Goal: Task Accomplishment & Management: Manage account settings

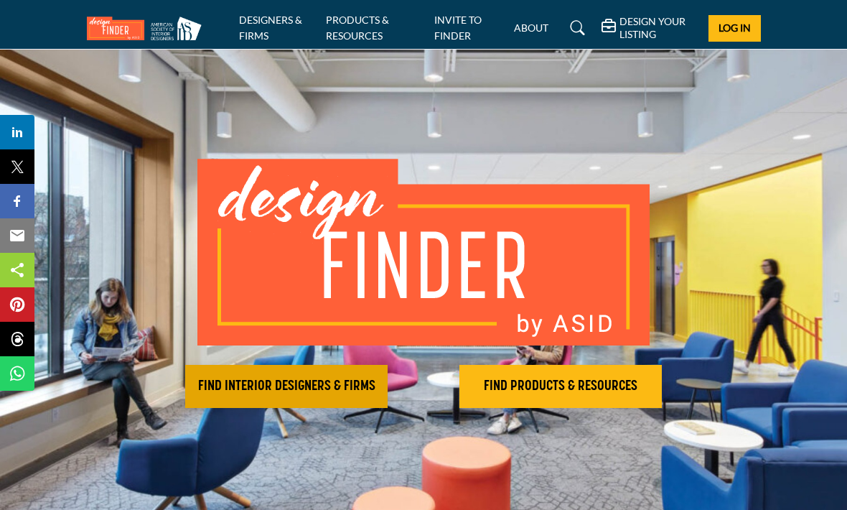
click at [300, 384] on h2 "FIND INTERIOR DESIGNERS & FIRMS" at bounding box center [286, 385] width 194 height 17
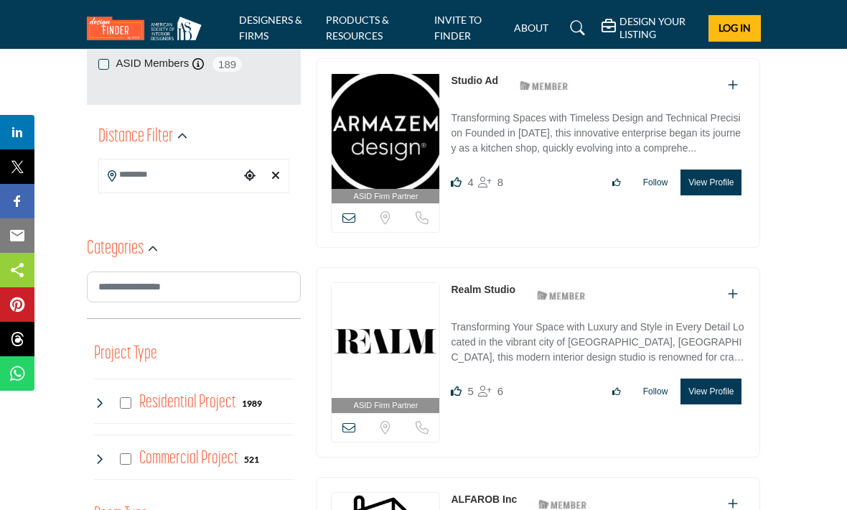
scroll to position [347, 0]
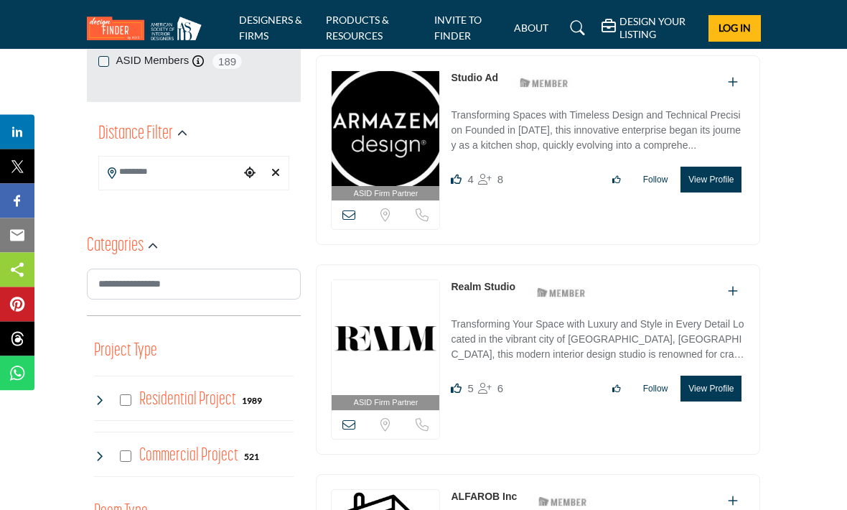
click at [175, 172] on input "Search Location" at bounding box center [169, 173] width 141 height 28
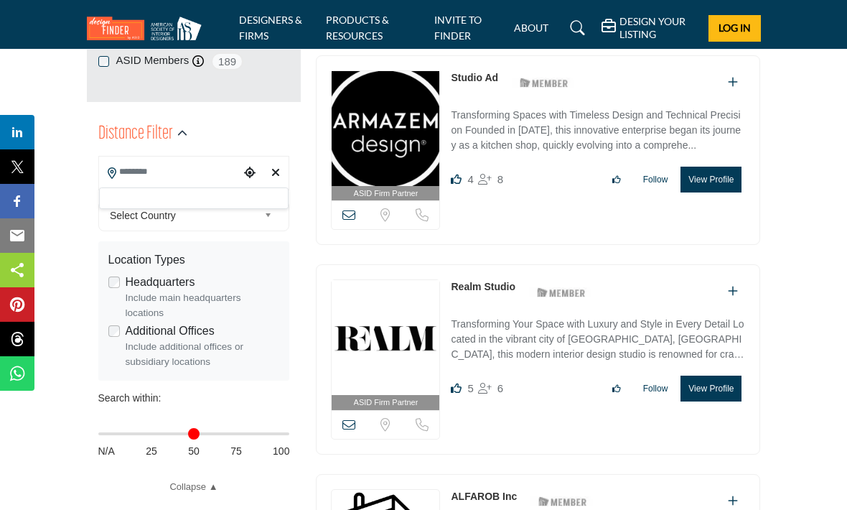
scroll to position [348, 0]
click at [178, 183] on input "Search Location" at bounding box center [169, 173] width 141 height 28
type input "*****"
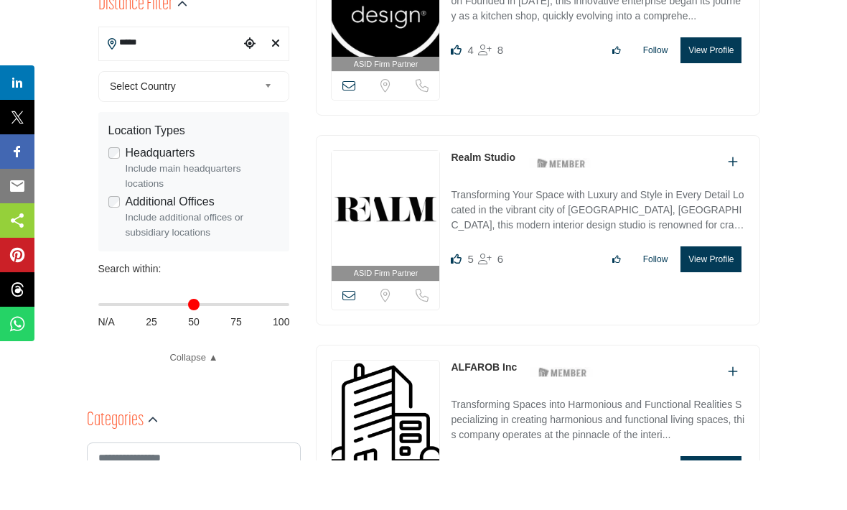
scroll to position [322, 0]
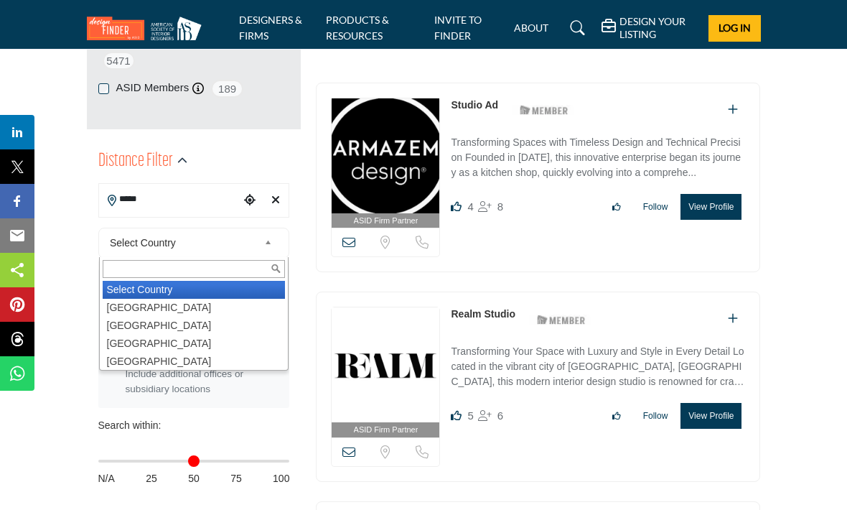
type input "***"
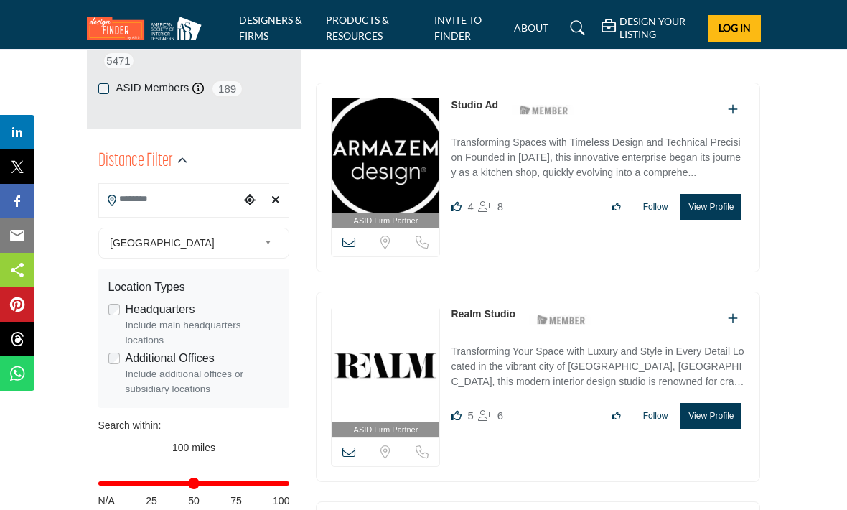
click at [155, 306] on label "Headquarters" at bounding box center [161, 309] width 70 height 17
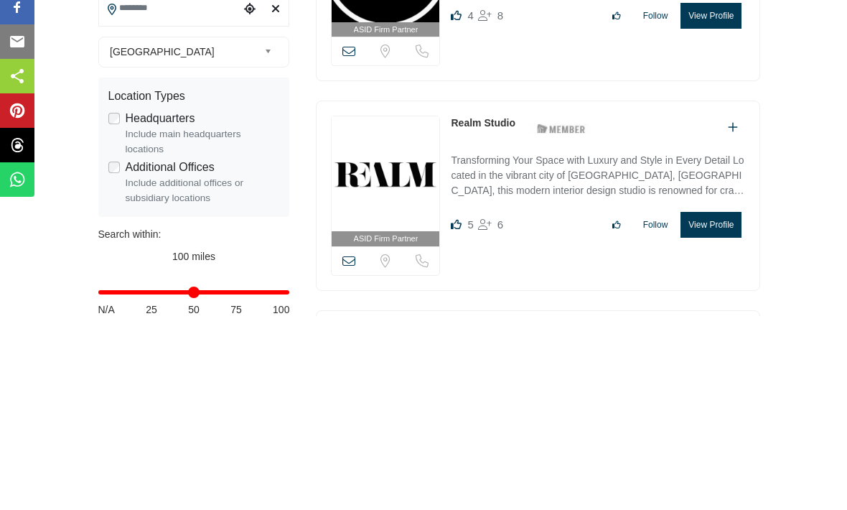
scroll to position [318, 0]
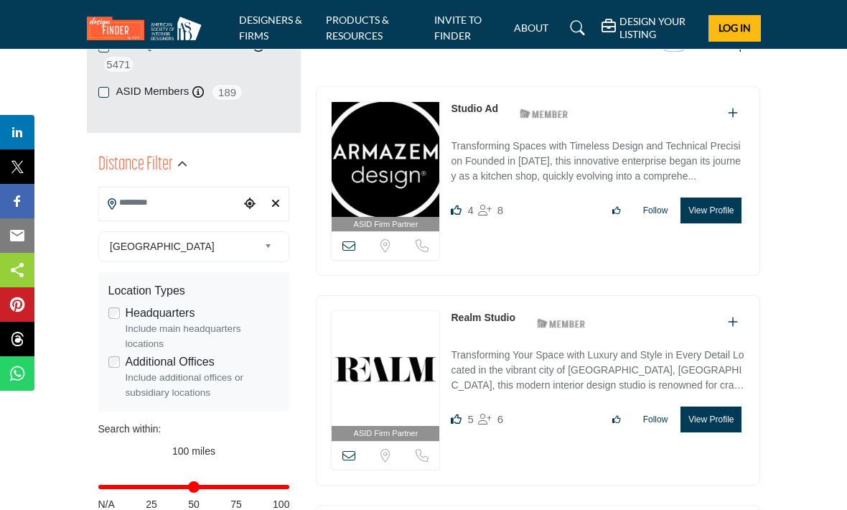
click at [172, 203] on input "Search Location" at bounding box center [169, 203] width 141 height 28
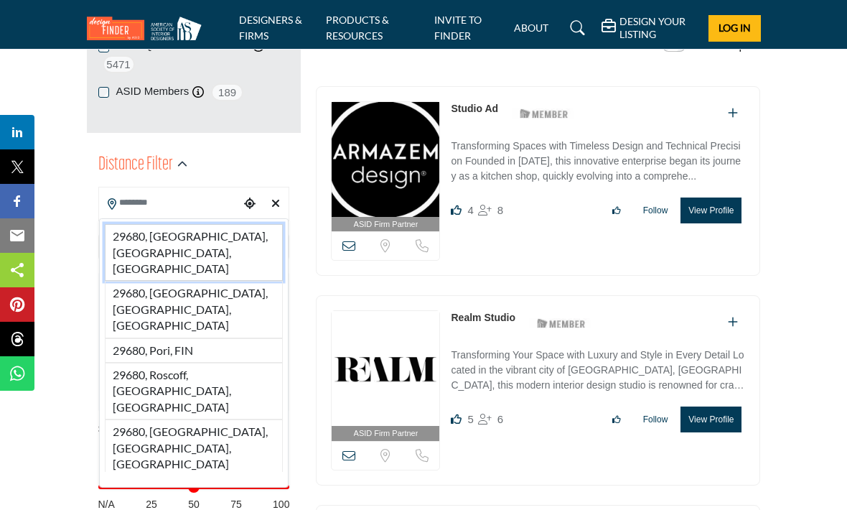
click at [227, 233] on li "29680, Simpsonville, SC, USA" at bounding box center [194, 252] width 179 height 57
type input "**********"
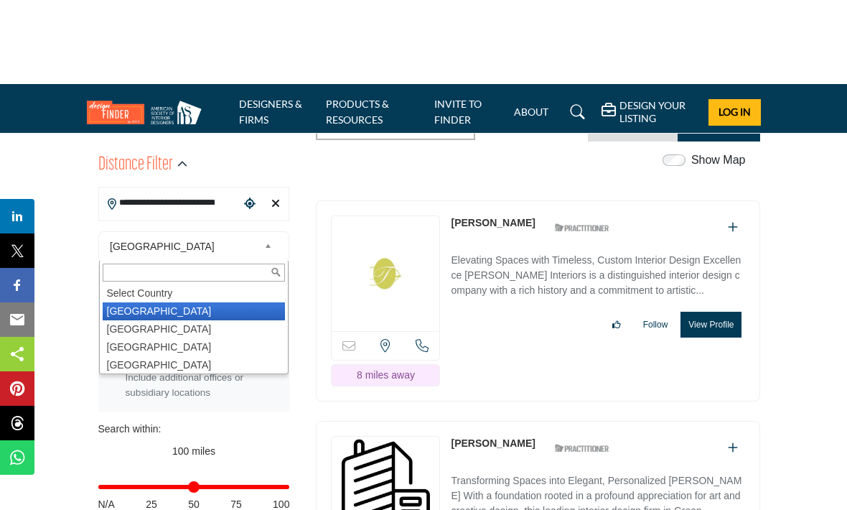
scroll to position [399, 0]
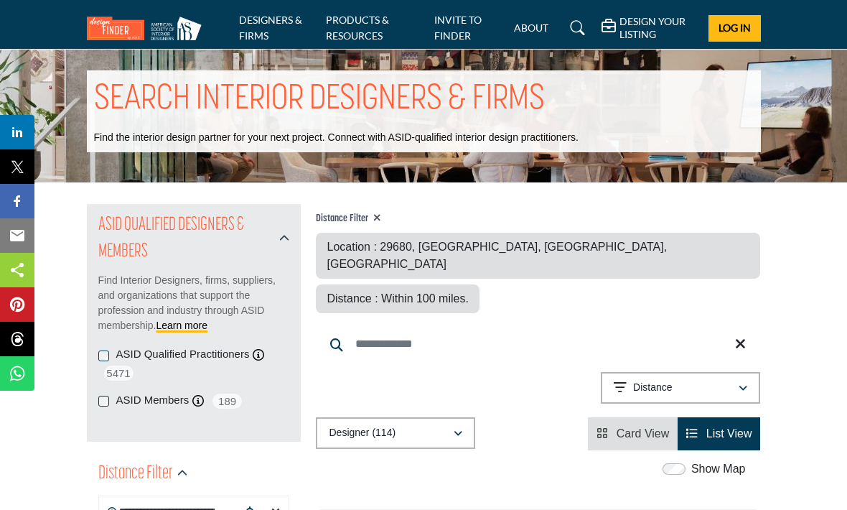
scroll to position [8, 0]
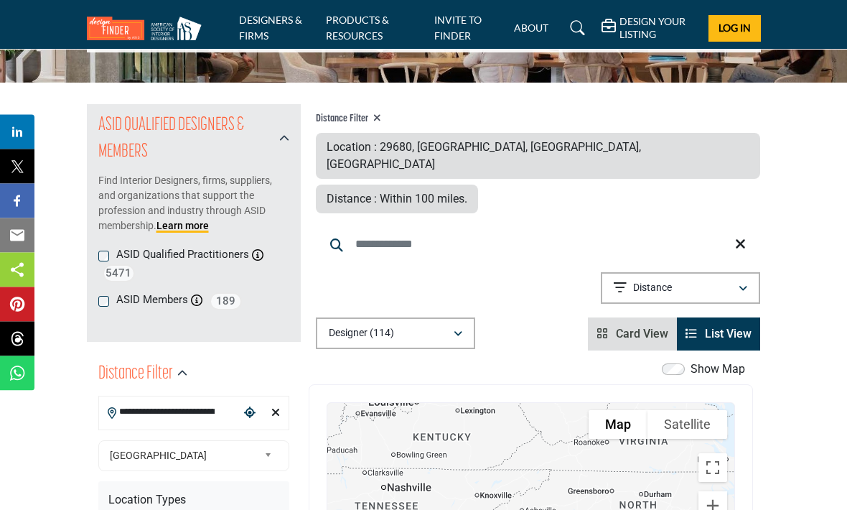
scroll to position [103, 0]
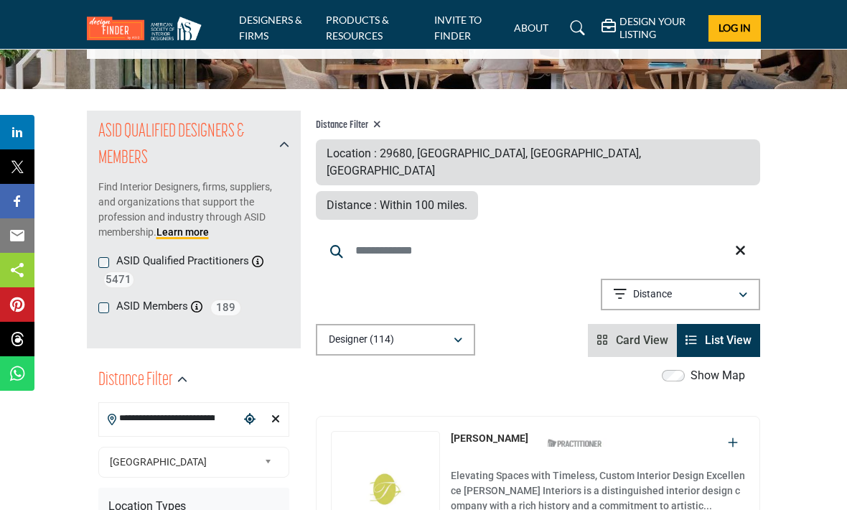
click at [625, 333] on span "Card View" at bounding box center [642, 340] width 52 height 14
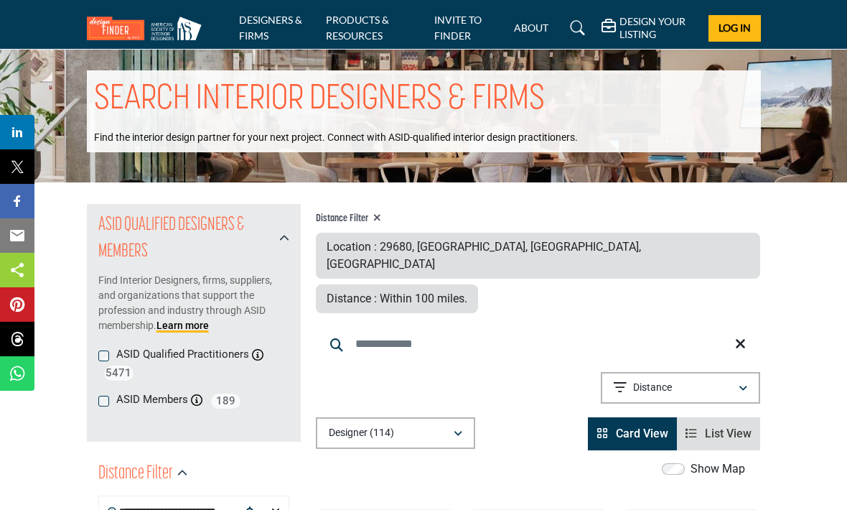
scroll to position [9, 0]
click at [647, 22] on h5 "DESIGN YOUR LISTING" at bounding box center [658, 28] width 78 height 26
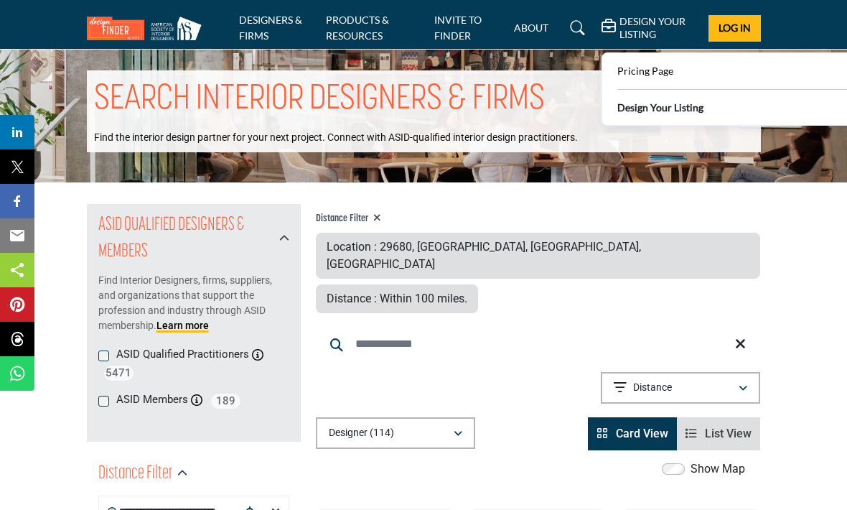
click at [673, 105] on b "Design Your Listing" at bounding box center [660, 107] width 86 height 15
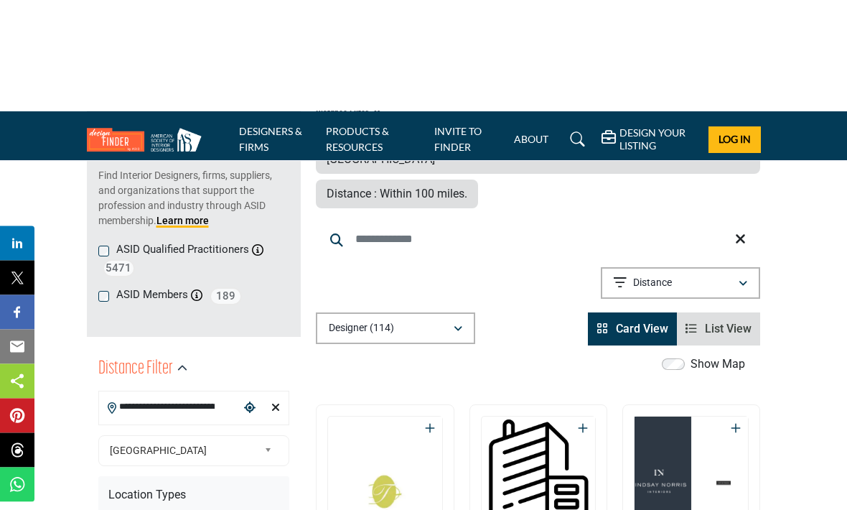
scroll to position [0, 0]
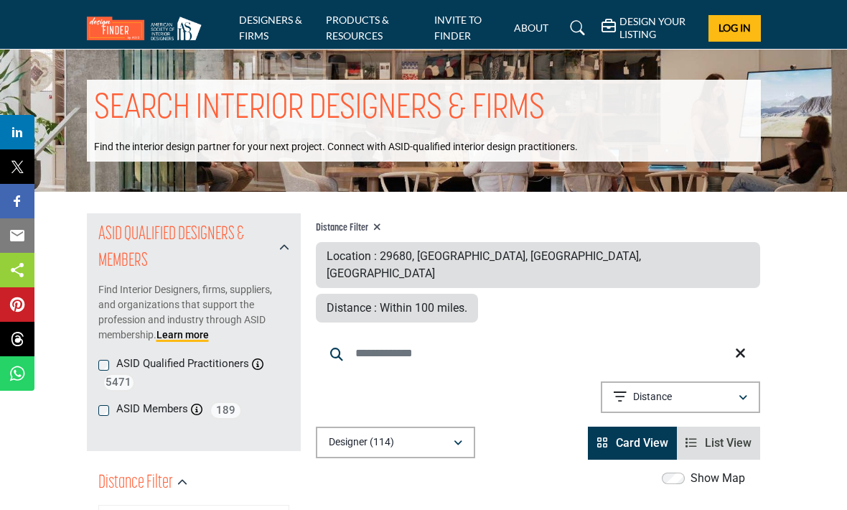
click at [738, 30] on span "Log In" at bounding box center [734, 28] width 32 height 12
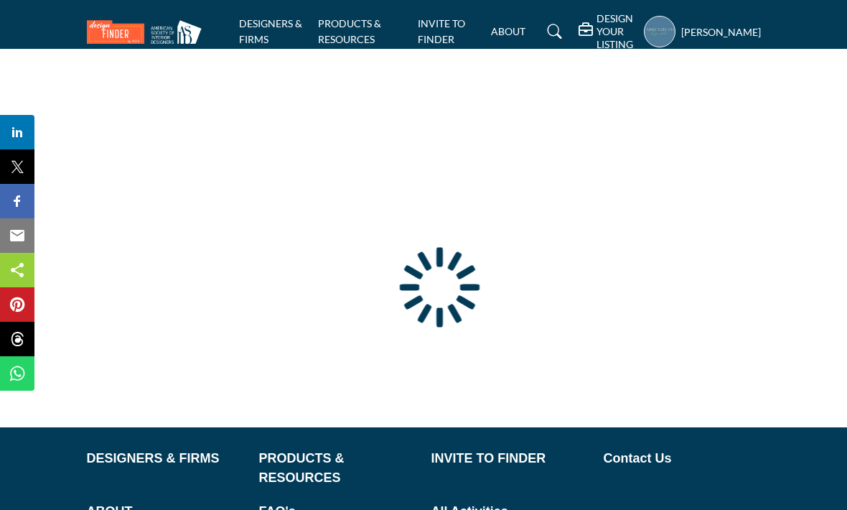
type input "**********"
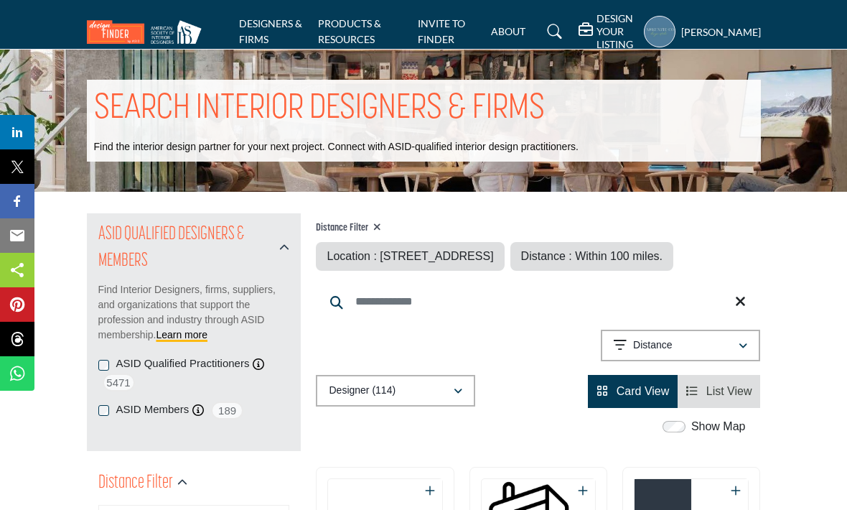
click at [623, 30] on h5 "DESIGN YOUR LISTING" at bounding box center [615, 31] width 39 height 39
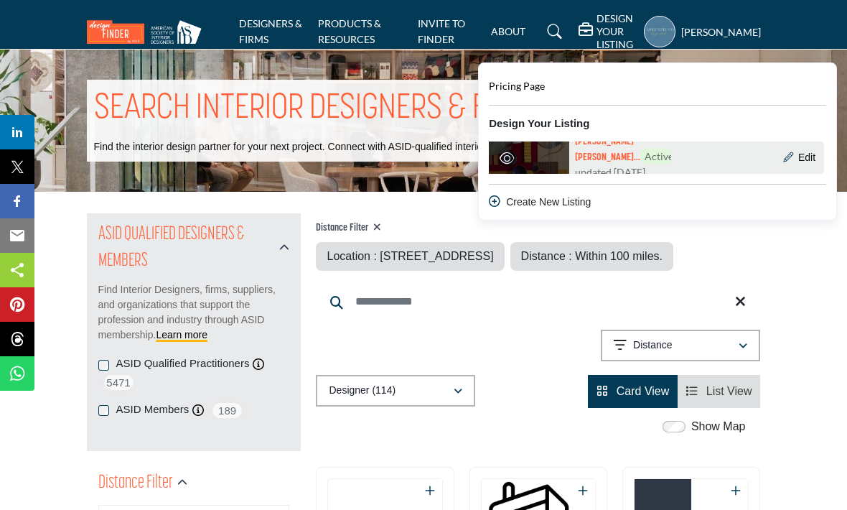
click at [548, 141] on img at bounding box center [526, 158] width 86 height 86
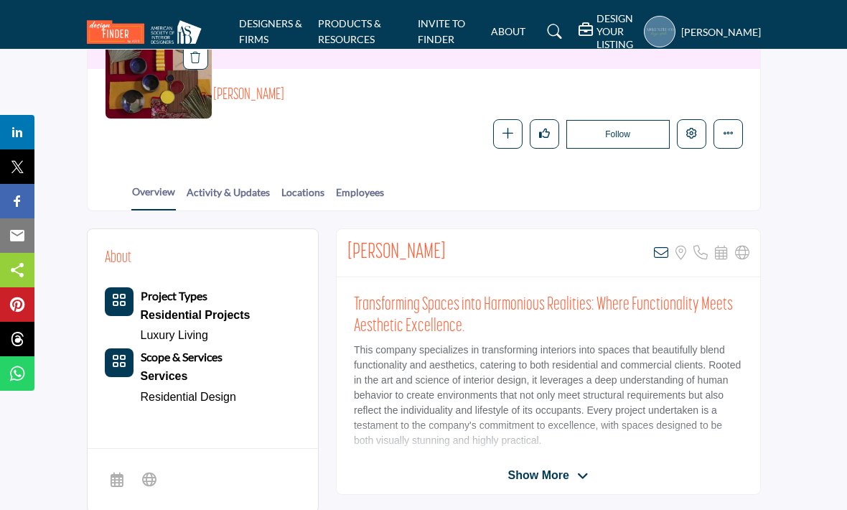
scroll to position [164, 0]
click at [541, 472] on span "Show More" at bounding box center [538, 475] width 61 height 17
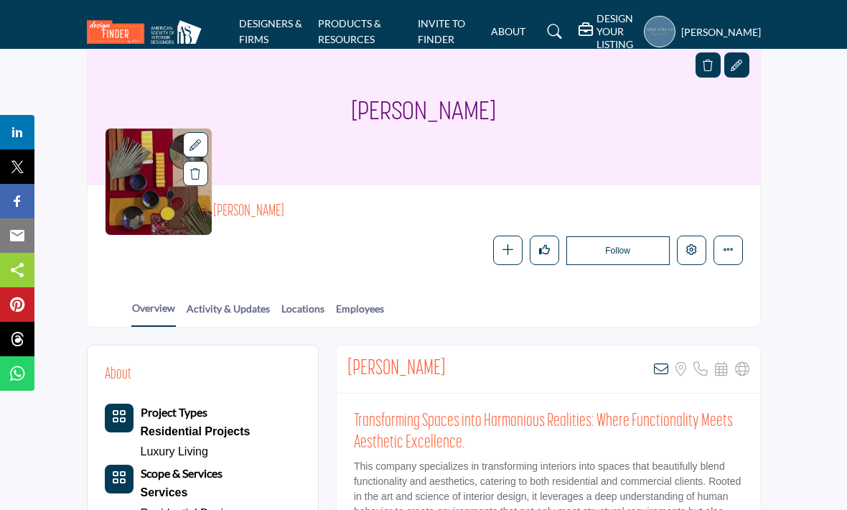
scroll to position [48, 0]
click at [254, 304] on link "Activity & Updates" at bounding box center [228, 313] width 85 height 25
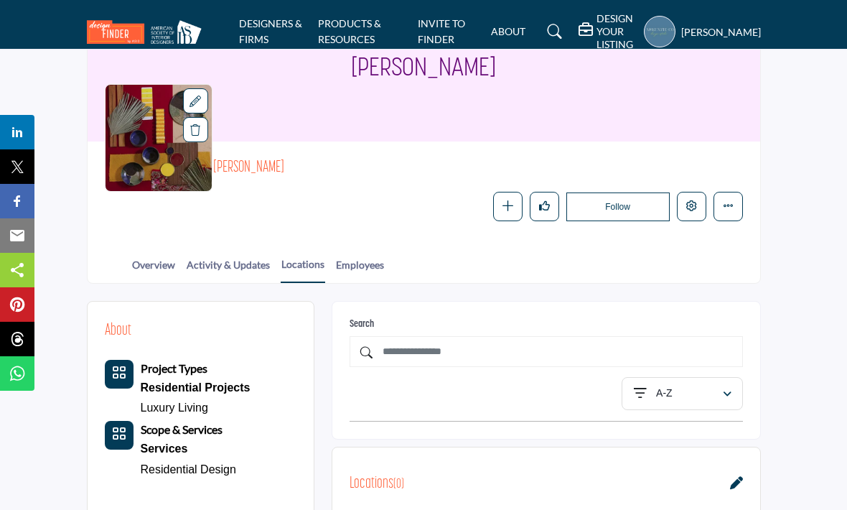
scroll to position [72, 0]
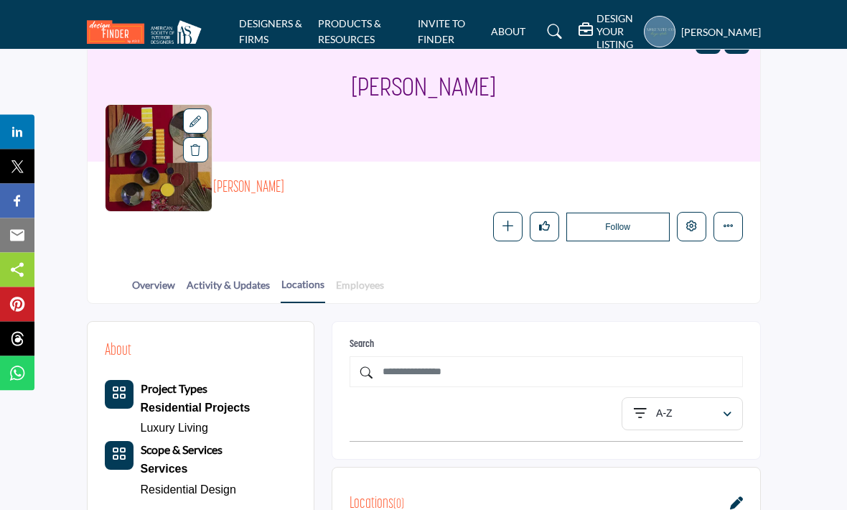
click at [385, 285] on link "Employees" at bounding box center [360, 290] width 50 height 25
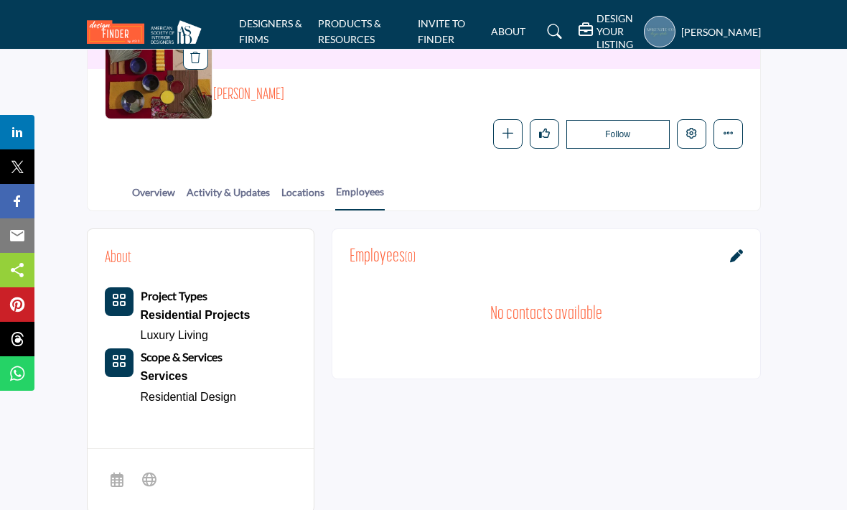
click at [723, 250] on div "Employees ( 0 )" at bounding box center [545, 257] width 393 height 22
click at [730, 251] on icon at bounding box center [736, 255] width 13 height 13
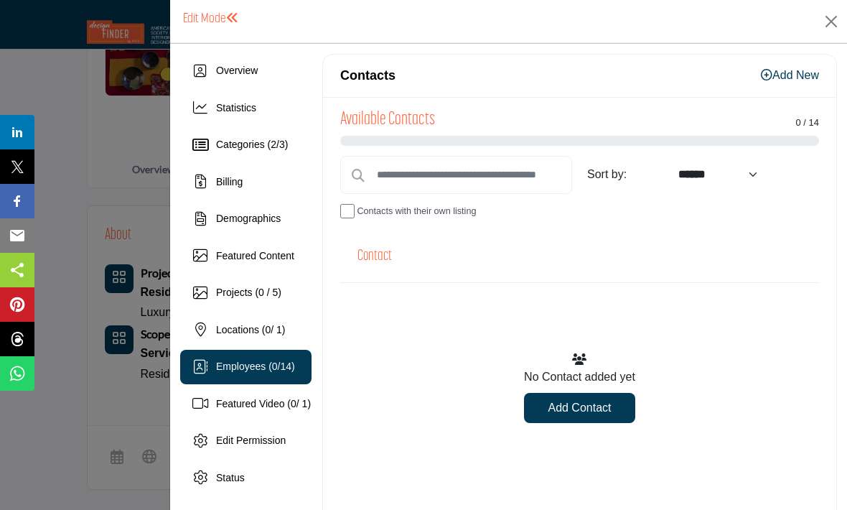
click at [70, 75] on div at bounding box center [423, 255] width 847 height 510
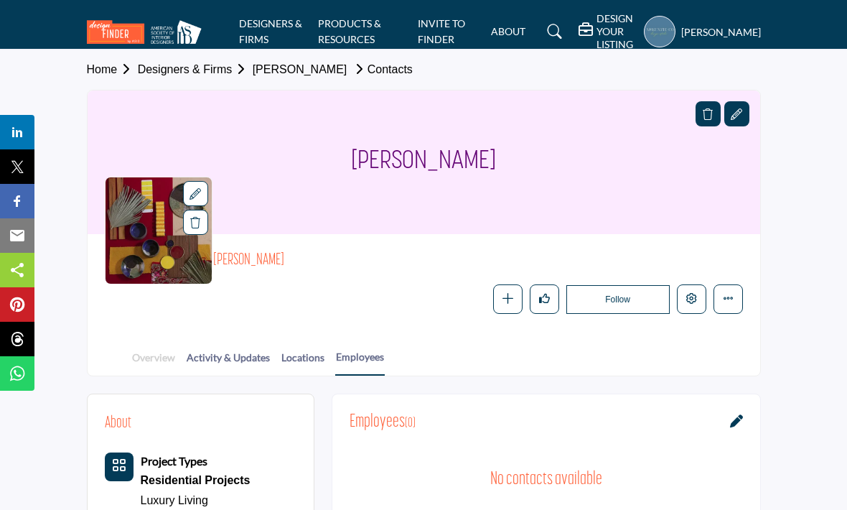
click at [150, 349] on link "Overview" at bounding box center [153, 361] width 44 height 25
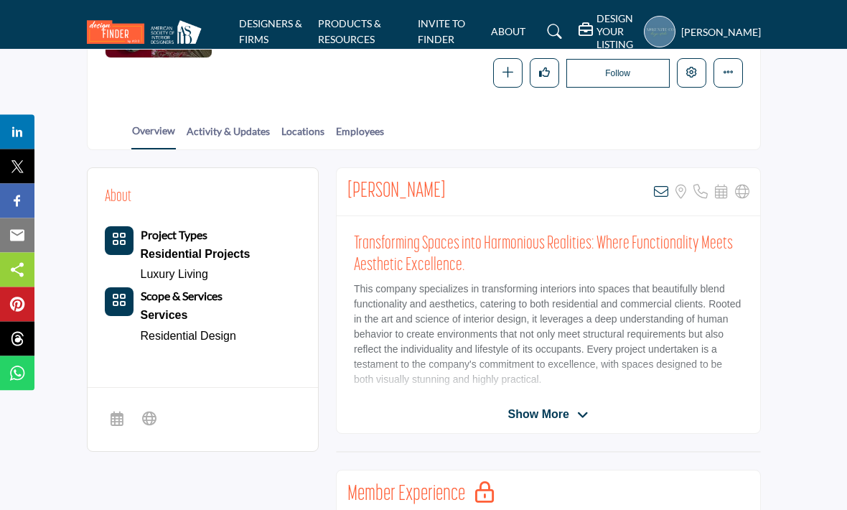
scroll to position [261, 0]
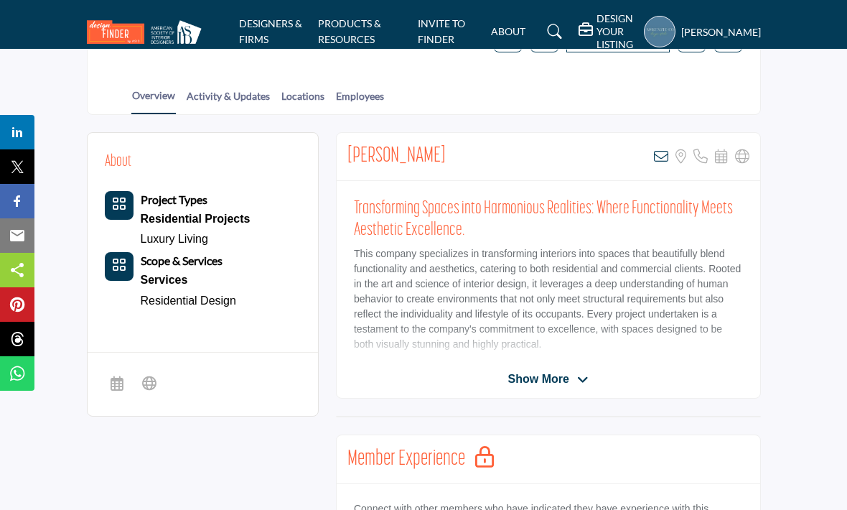
click at [545, 378] on span "Show More" at bounding box center [538, 378] width 61 height 17
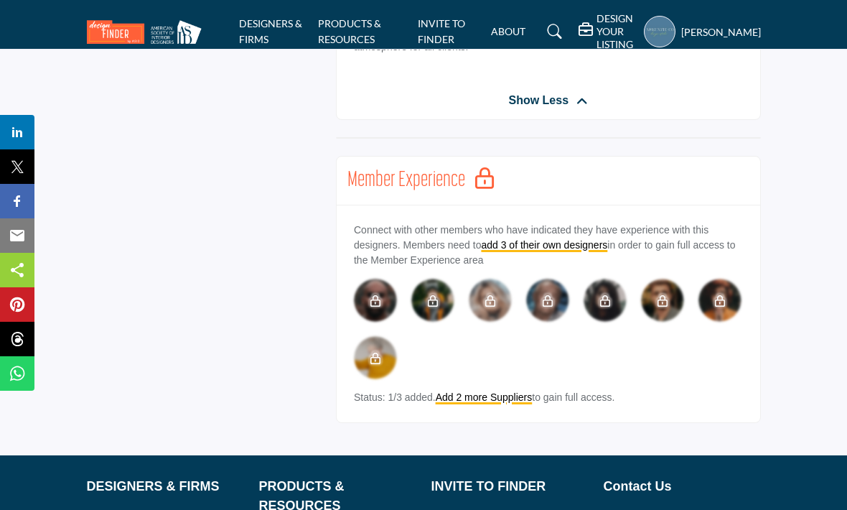
scroll to position [673, 0]
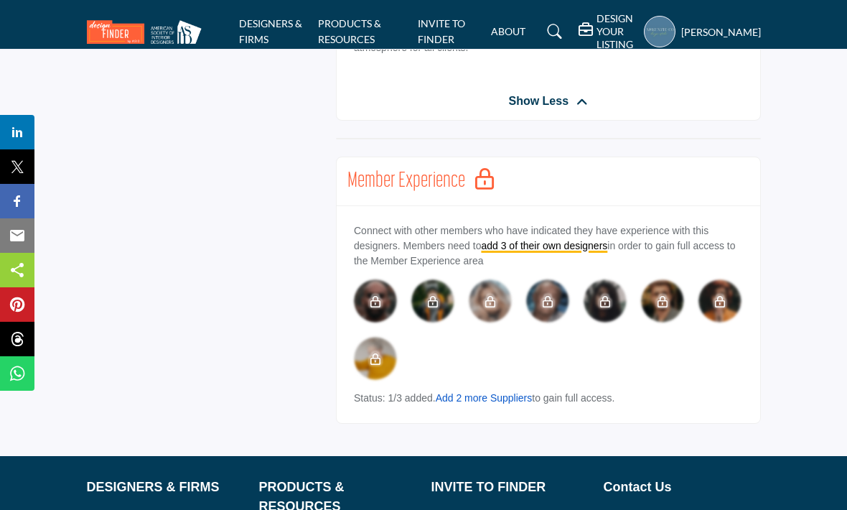
click at [466, 401] on link "Add 2 more Suppliers" at bounding box center [484, 397] width 97 height 11
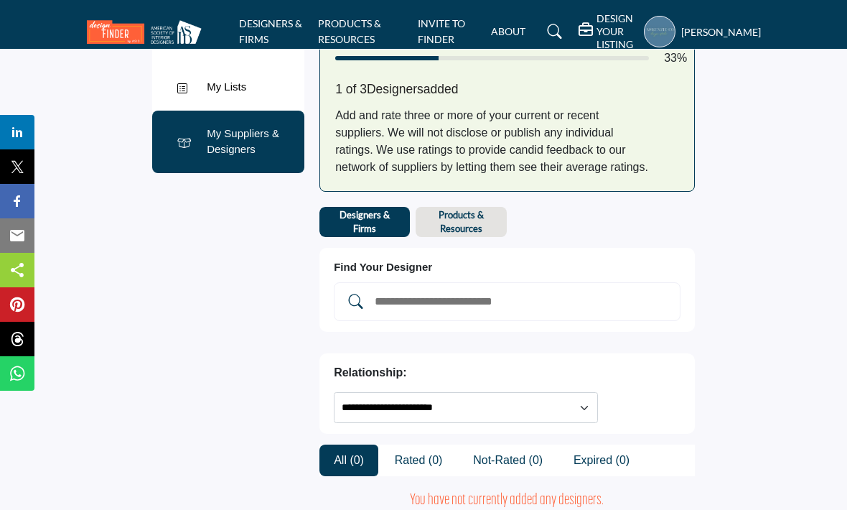
scroll to position [50, 0]
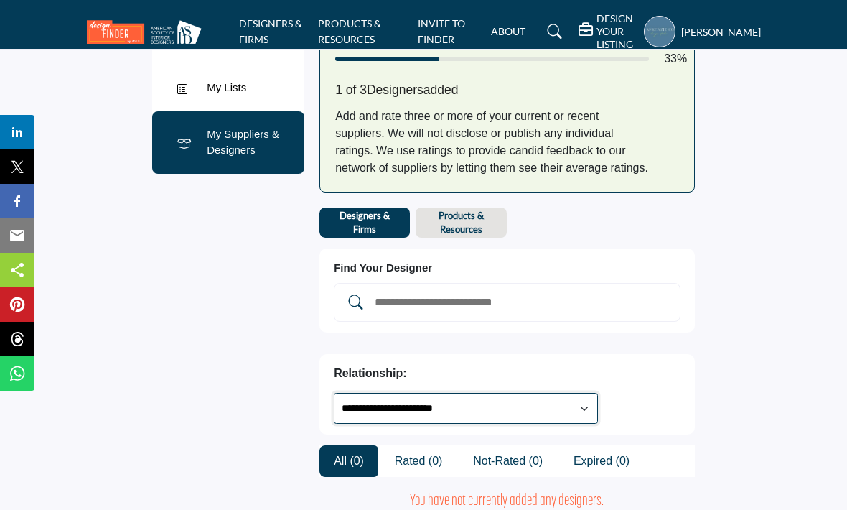
click at [598, 393] on select "**********" at bounding box center [466, 408] width 264 height 31
click at [464, 231] on b "Products & Resources" at bounding box center [461, 222] width 76 height 26
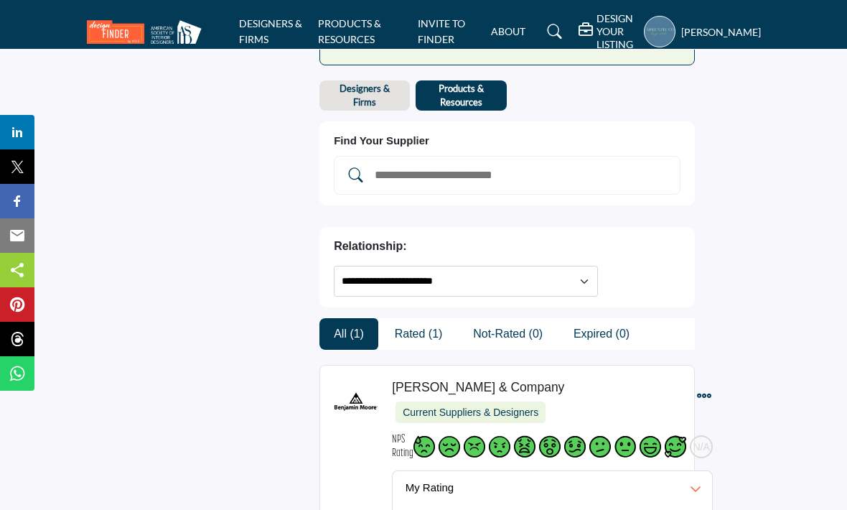
scroll to position [177, 0]
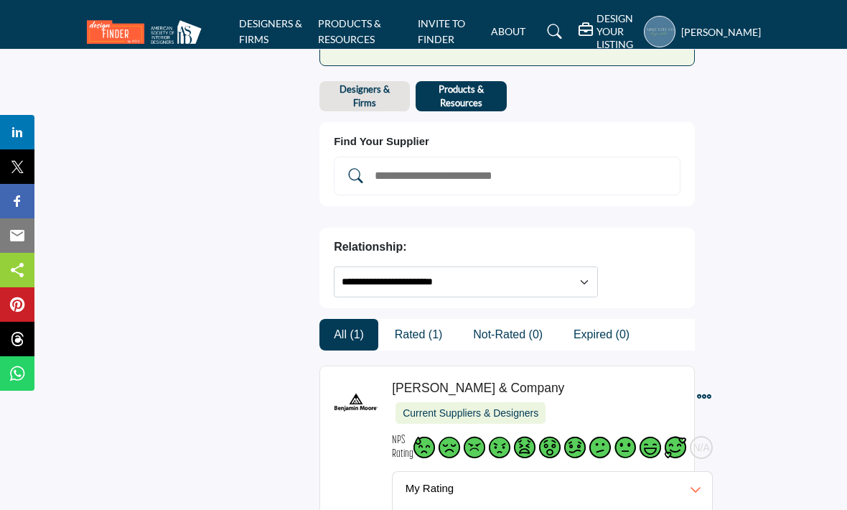
click at [523, 177] on input "Add and rate your suppliers" at bounding box center [521, 175] width 297 height 19
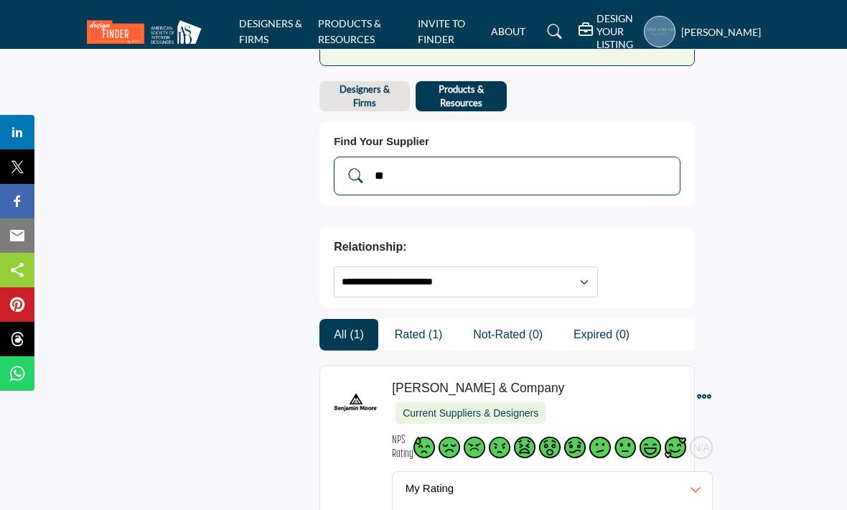
type input "*"
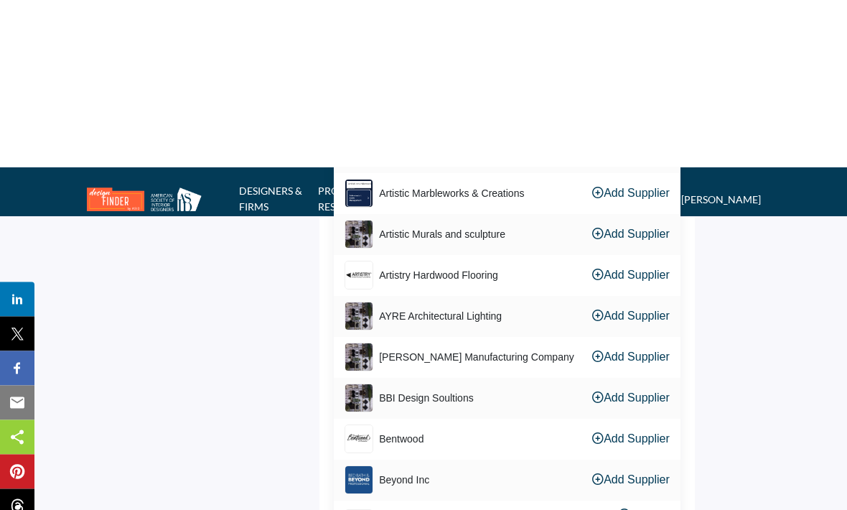
scroll to position [669, 0]
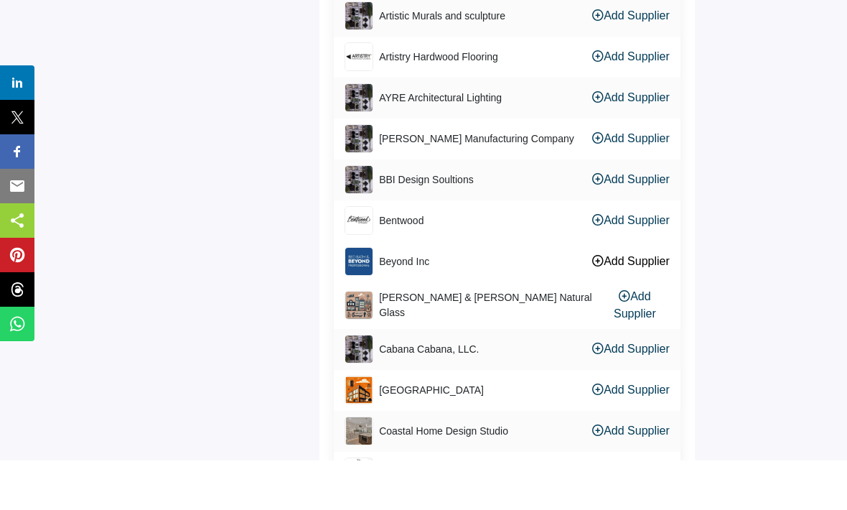
click at [592, 304] on icon at bounding box center [597, 309] width 11 height 11
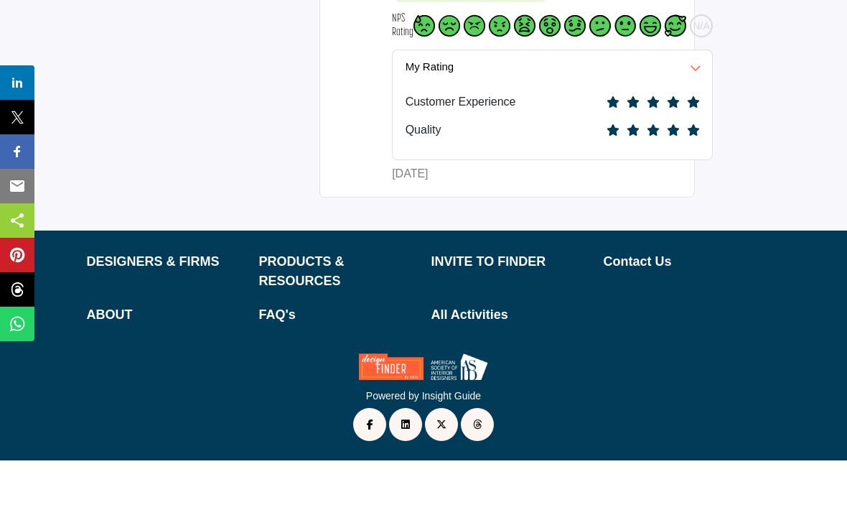
scroll to position [477, 0]
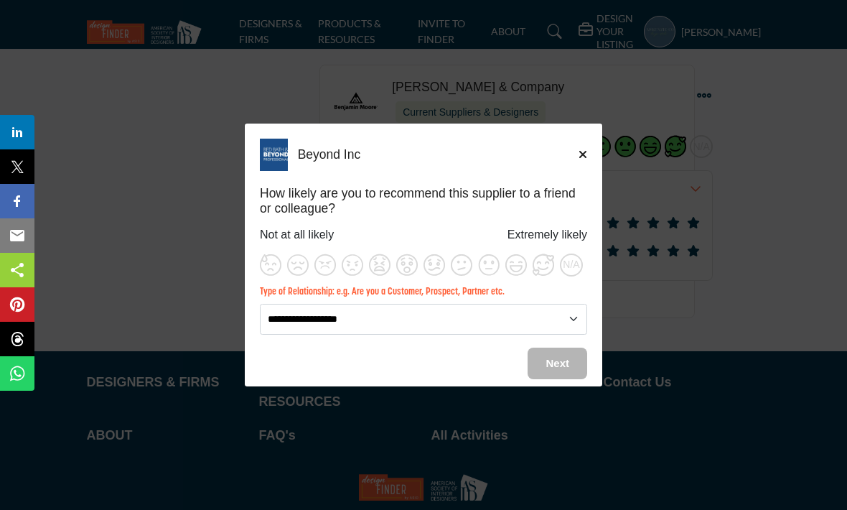
click at [586, 160] on icon "Close" at bounding box center [582, 154] width 9 height 11
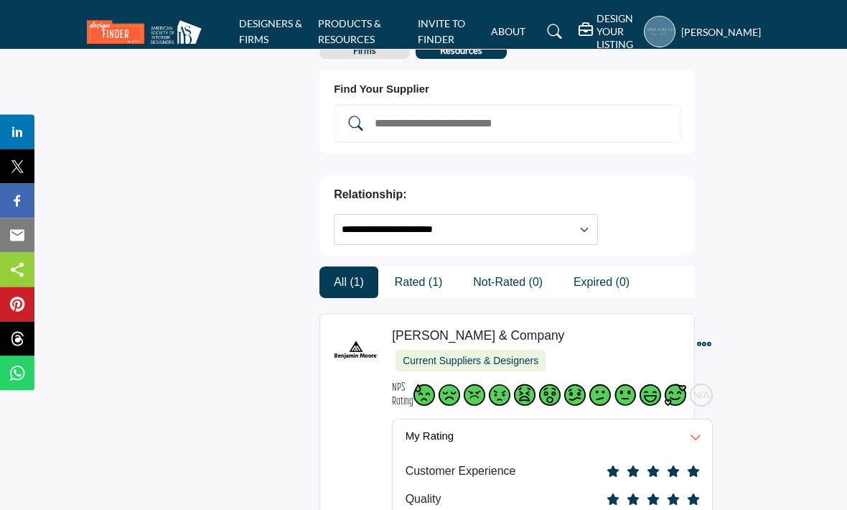
click at [573, 215] on select "**********" at bounding box center [466, 230] width 264 height 31
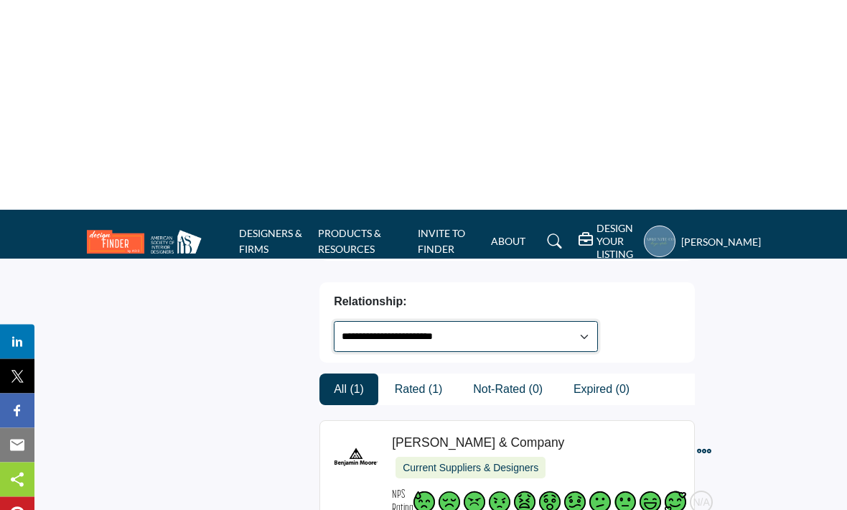
scroll to position [123, 0]
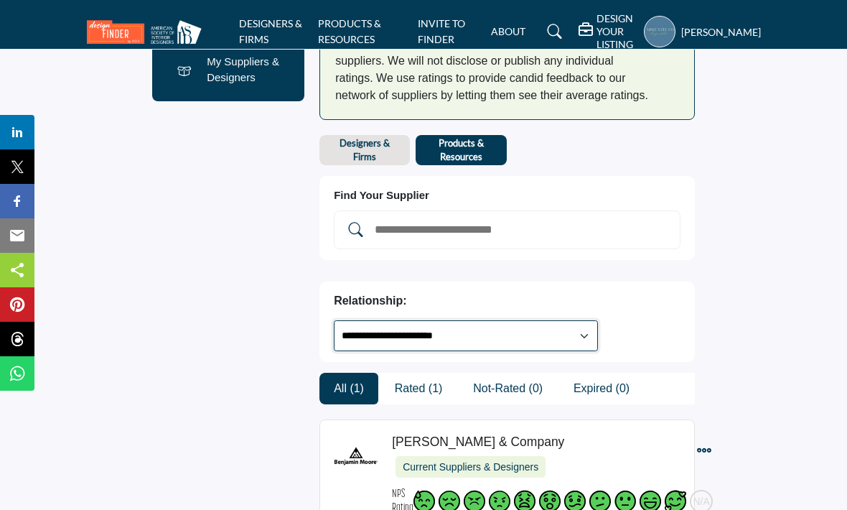
click at [598, 320] on select "**********" at bounding box center [466, 335] width 264 height 31
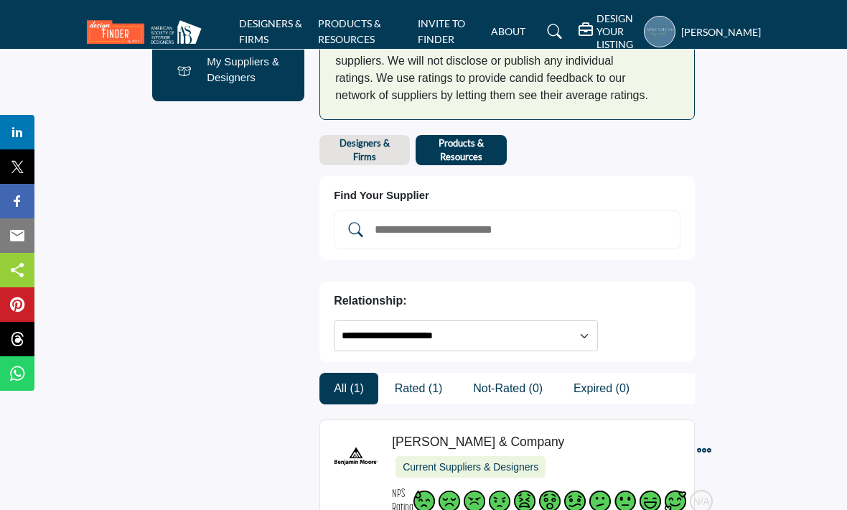
click at [593, 239] on input "Add and rate your suppliers" at bounding box center [521, 229] width 297 height 19
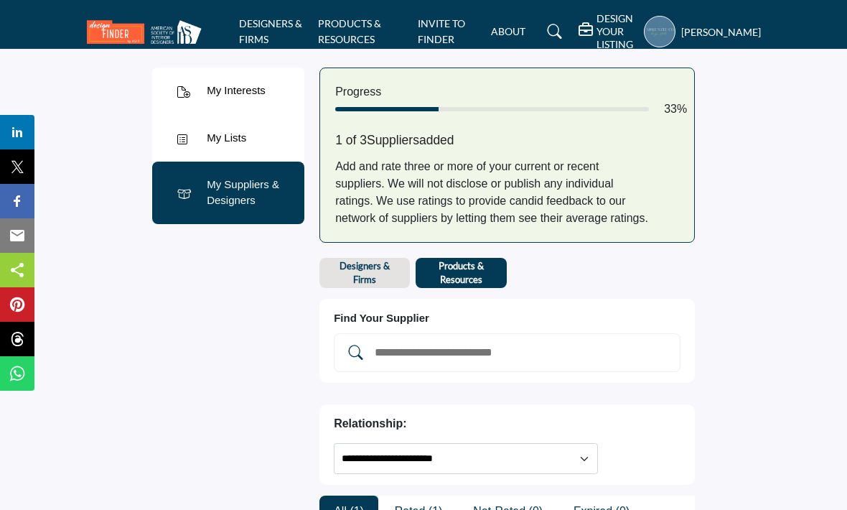
click at [371, 271] on b "Designers & Firms" at bounding box center [364, 272] width 75 height 26
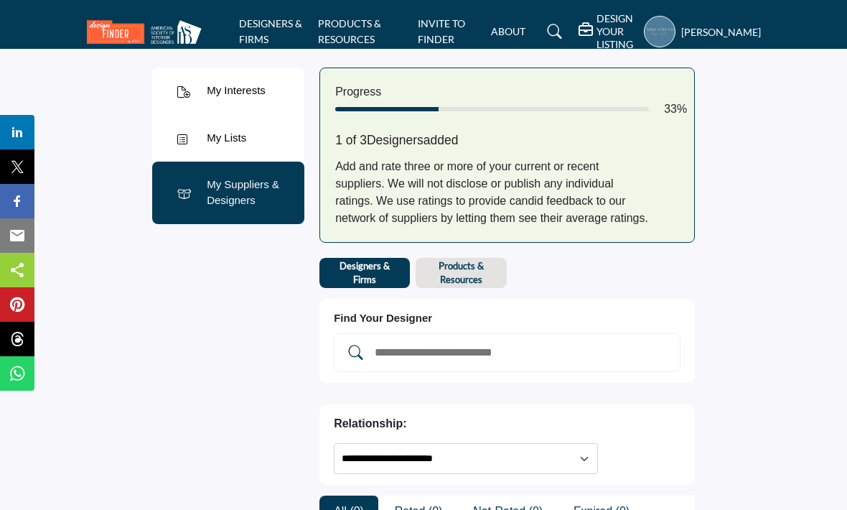
click at [467, 273] on b "Products & Resources" at bounding box center [461, 272] width 76 height 26
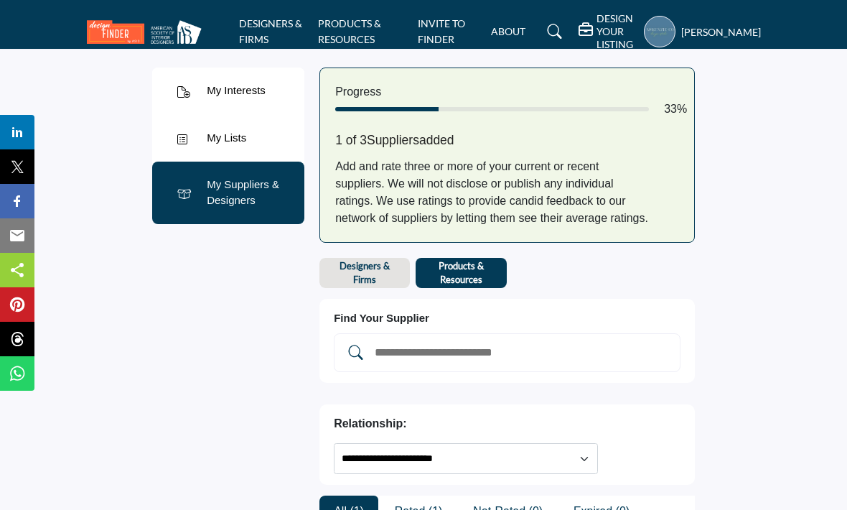
click at [621, 187] on div "Add and rate three or more of your current or recent suppliers. We will not dis…" at bounding box center [507, 192] width 344 height 69
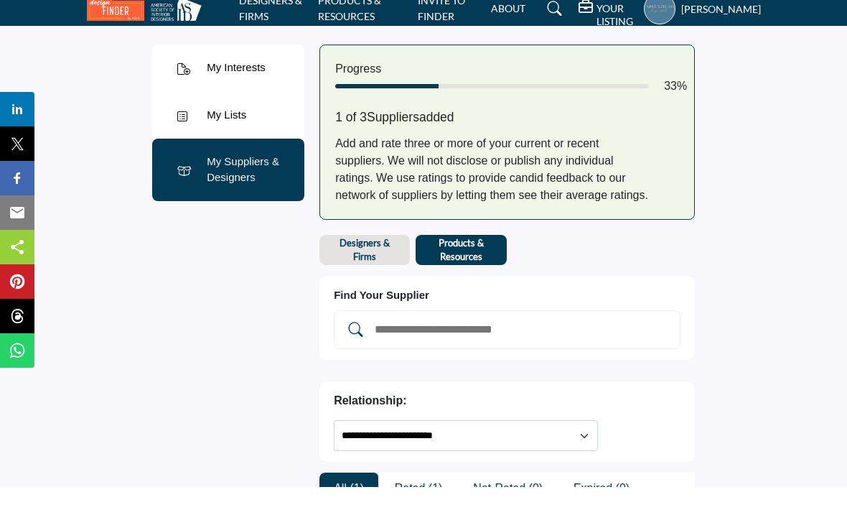
scroll to position [24, 0]
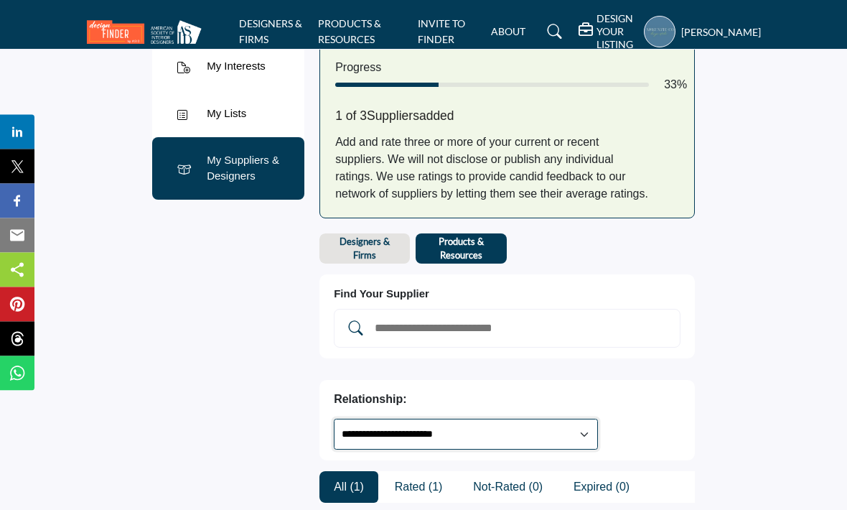
click at [598, 419] on select "**********" at bounding box center [466, 434] width 264 height 31
click at [595, 418] on select "**********" at bounding box center [466, 433] width 264 height 31
select select "********"
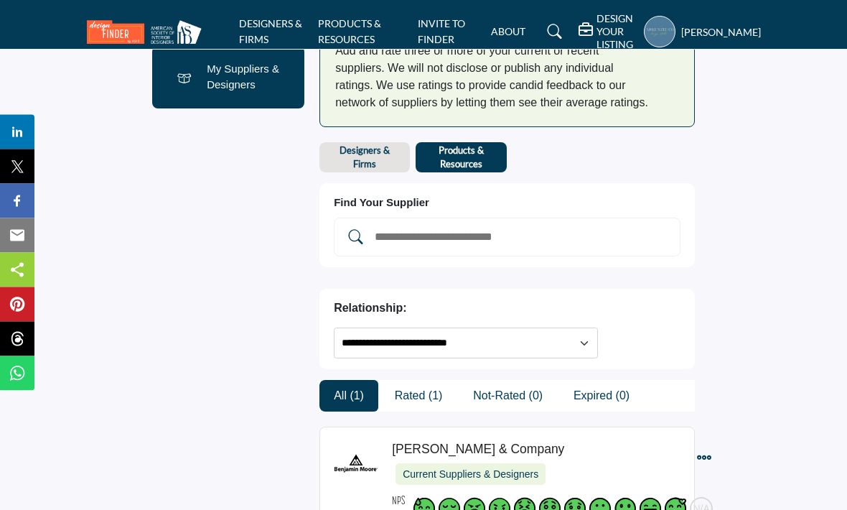
click at [498, 237] on input "Add and rate your suppliers" at bounding box center [521, 237] width 297 height 19
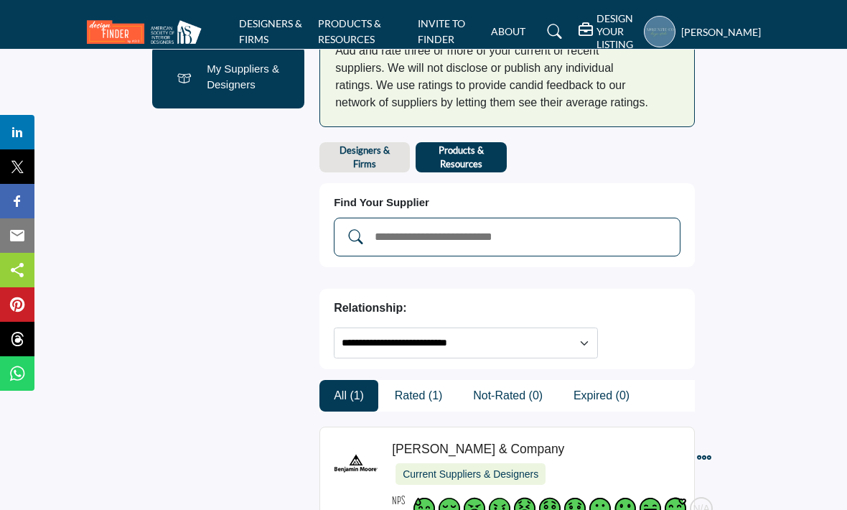
scroll to position [115, 0]
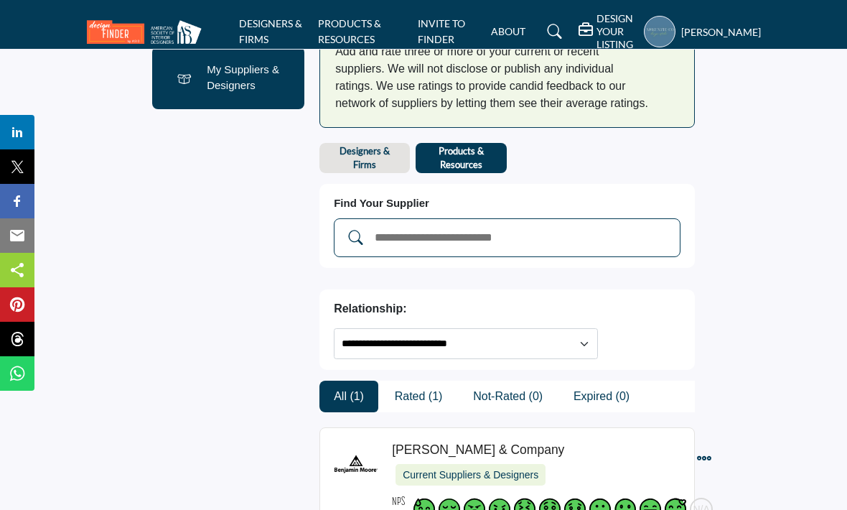
click at [465, 241] on input "Add and rate your suppliers" at bounding box center [521, 237] width 297 height 19
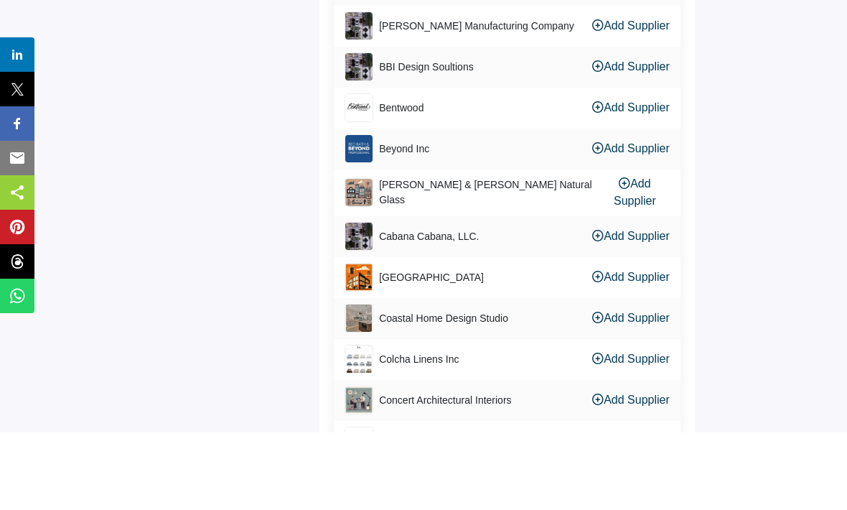
scroll to position [743, 0]
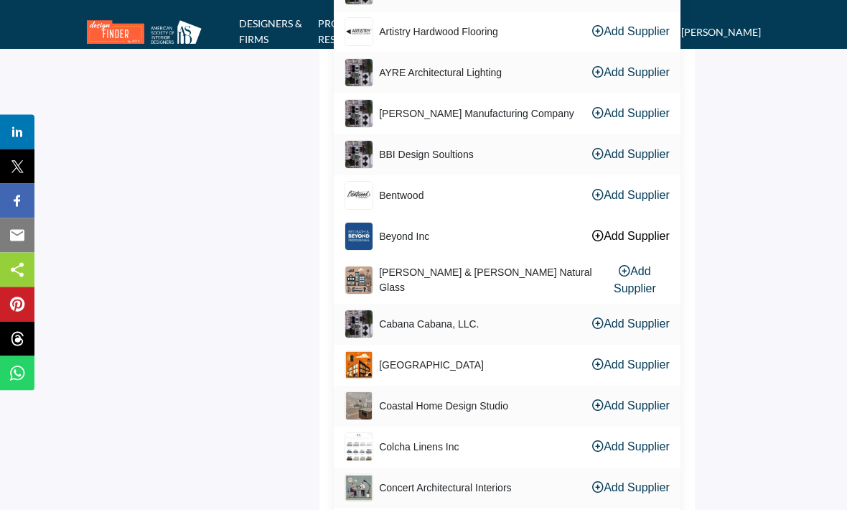
click at [593, 238] on icon at bounding box center [597, 235] width 11 height 11
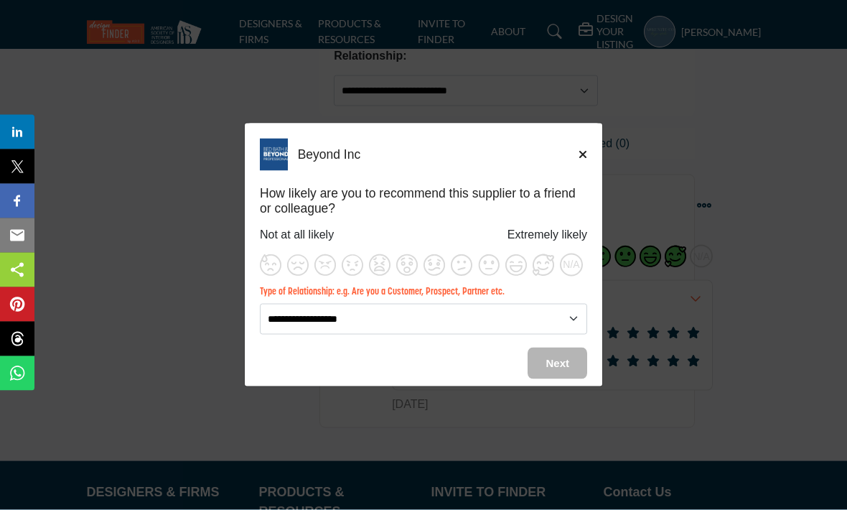
scroll to position [360, 0]
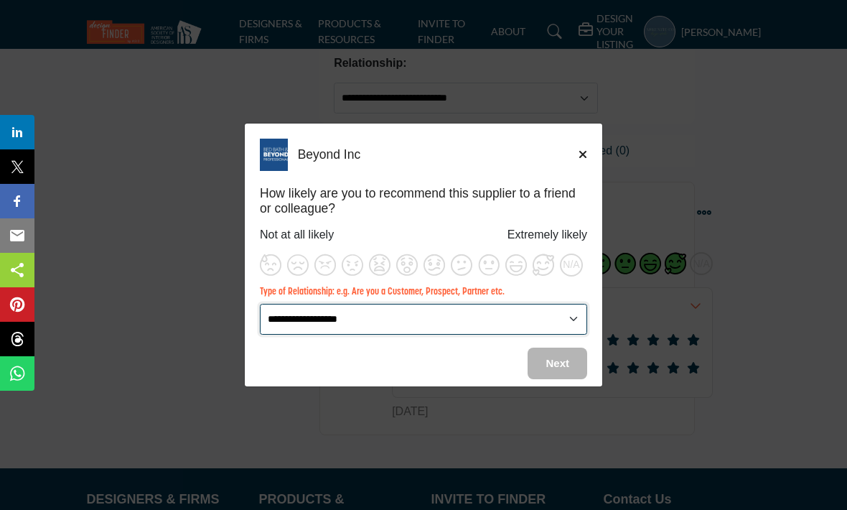
click at [577, 334] on select "**********" at bounding box center [423, 319] width 327 height 31
select select "********"
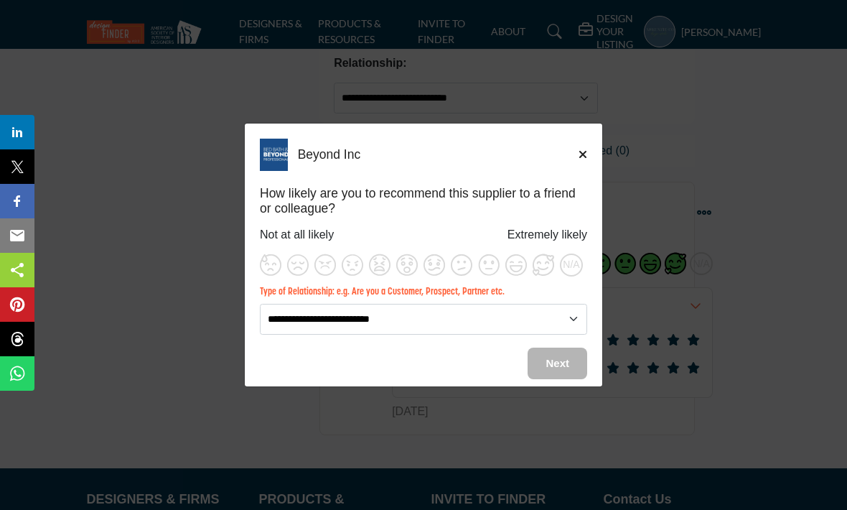
click at [563, 375] on button "Next" at bounding box center [557, 363] width 60 height 32
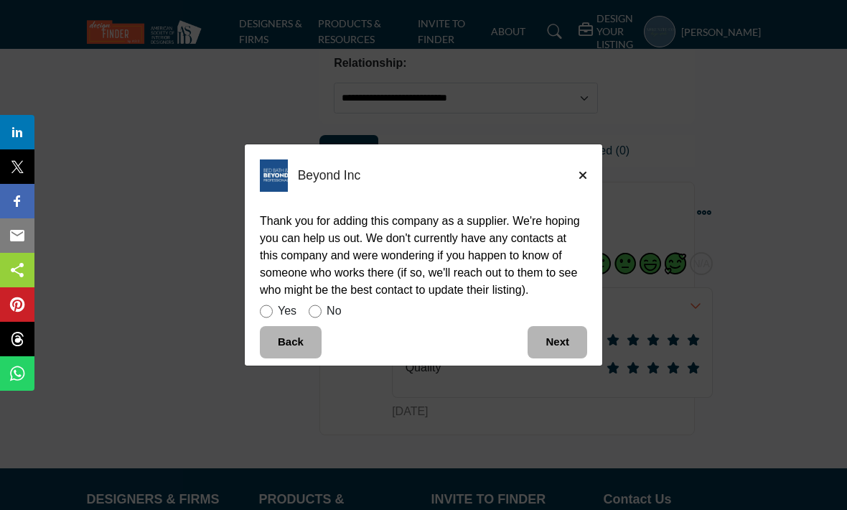
click at [589, 179] on div "Beyond Inc How likely are you to recommend this supplier to a friend or colleag…" at bounding box center [423, 241] width 357 height 194
click at [586, 181] on icon "Close" at bounding box center [582, 174] width 9 height 11
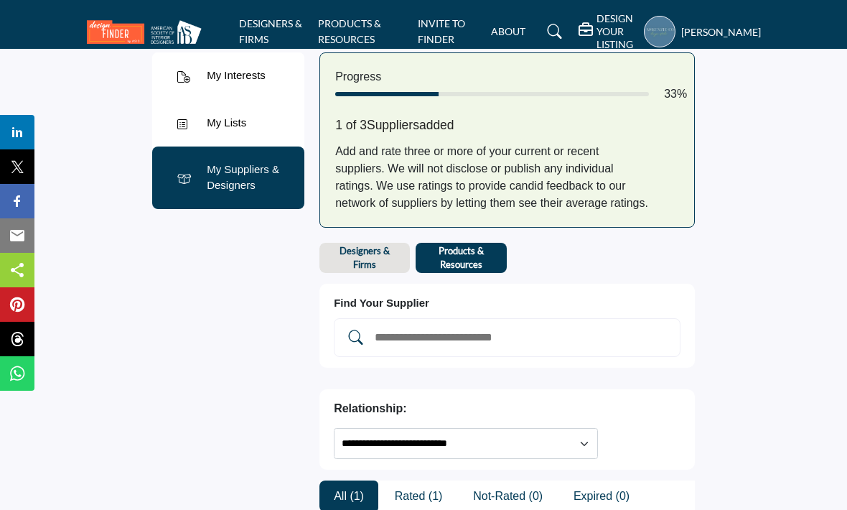
scroll to position [0, 0]
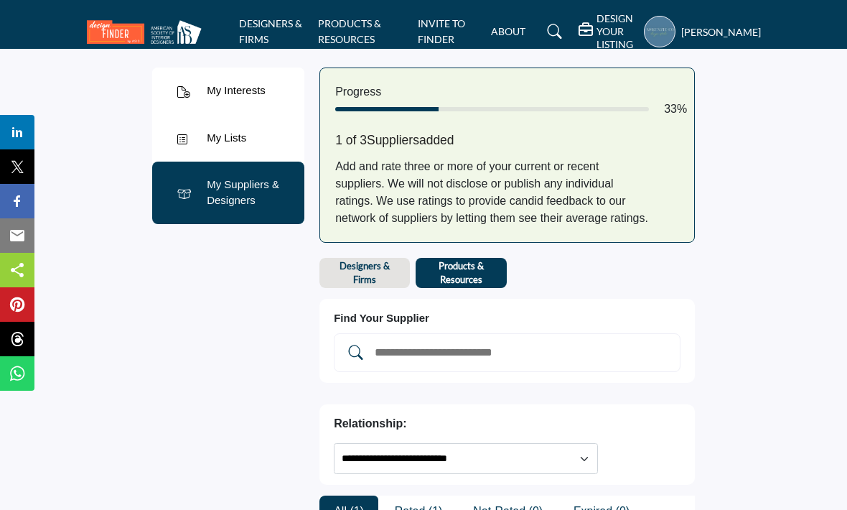
click at [125, 11] on nav "DESIGNERS & FIRMS PRODUCTS & RESOURCES INVITE TO FINDER ABOUT" at bounding box center [423, 32] width 847 height 50
